Goal: Transaction & Acquisition: Purchase product/service

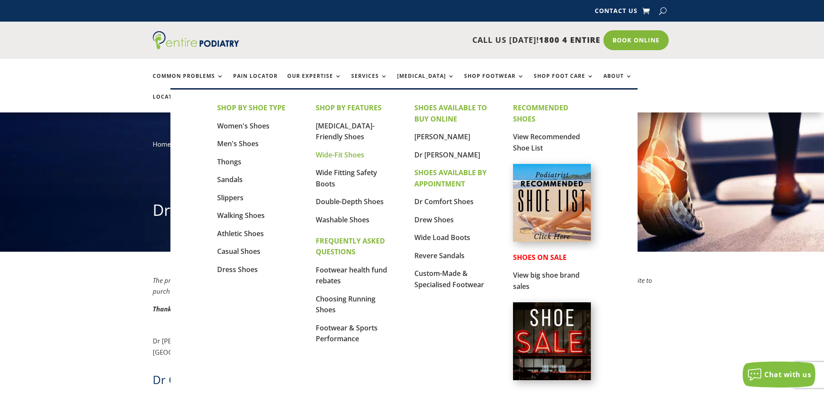
click at [319, 154] on link "Wide-Fit Shoes" at bounding box center [340, 155] width 48 height 10
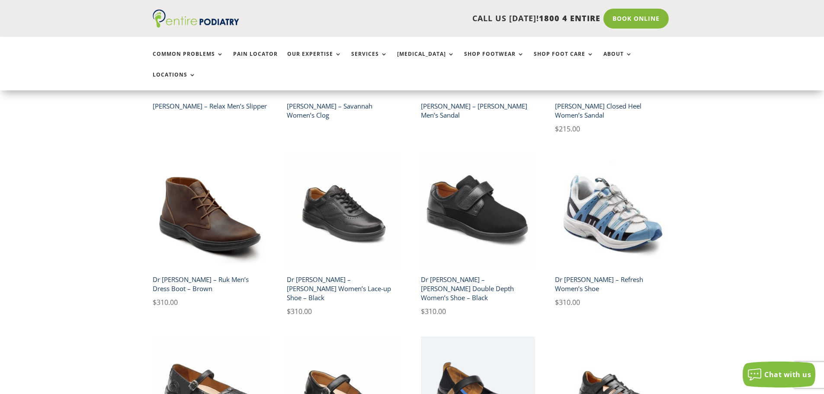
scroll to position [1176, 0]
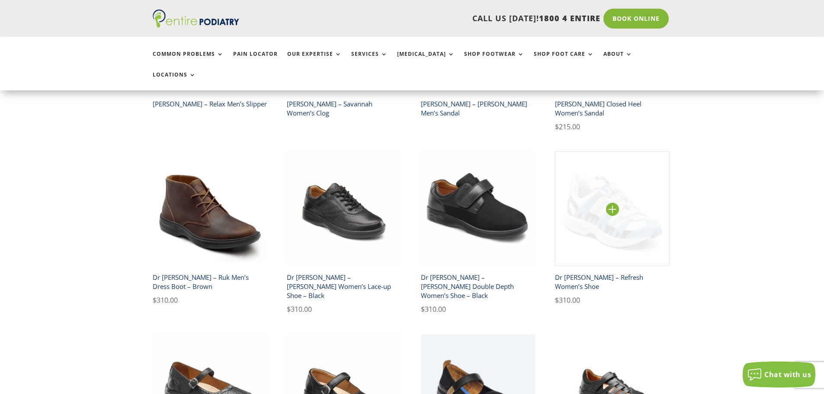
click at [621, 217] on img at bounding box center [612, 208] width 115 height 115
